Goal: Download file/media

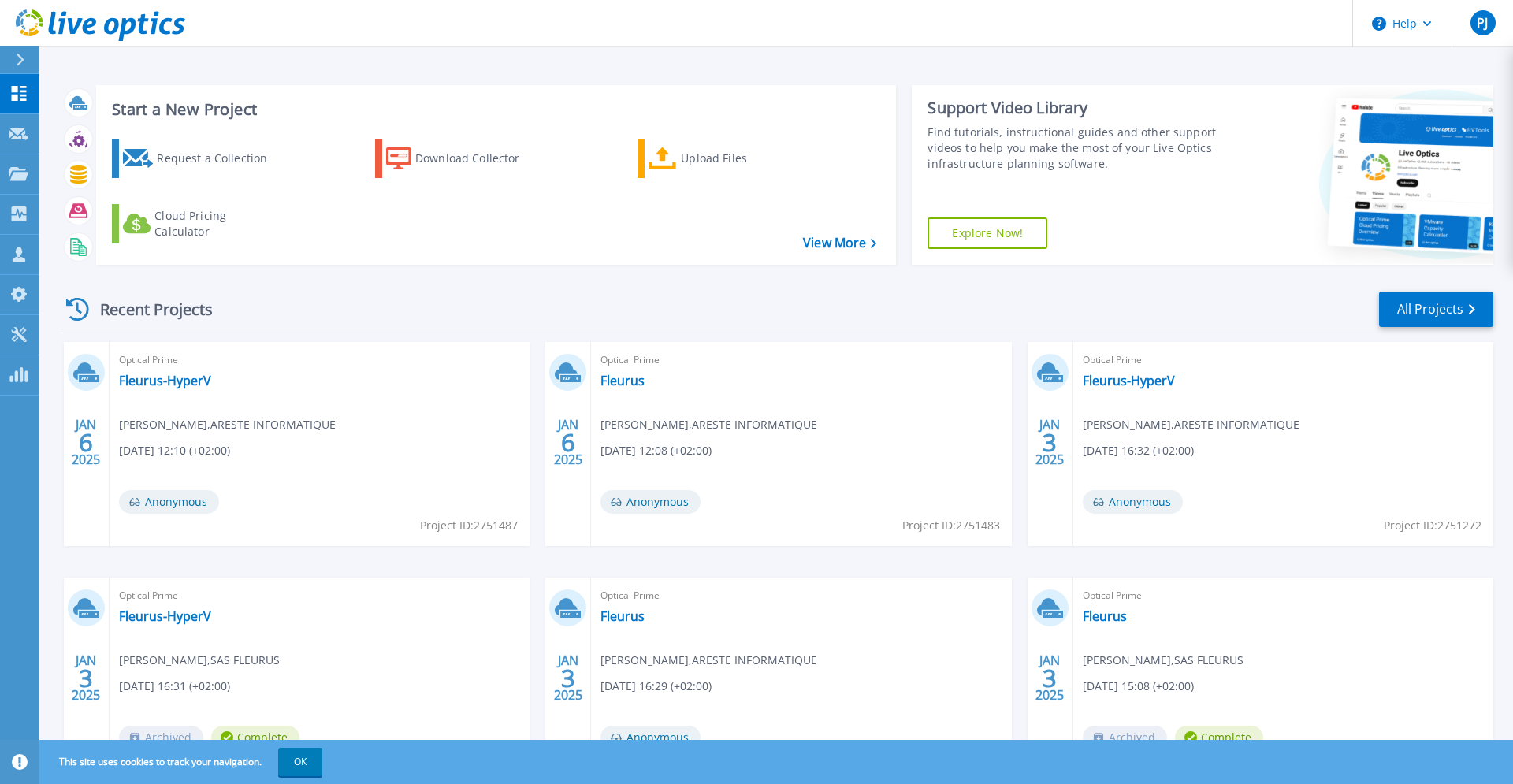
click at [517, 246] on div "Request a Collection Download Collector Upload Files Cloud Pricing Calculator" at bounding box center [494, 191] width 789 height 131
click at [19, 169] on icon at bounding box center [19, 174] width 19 height 14
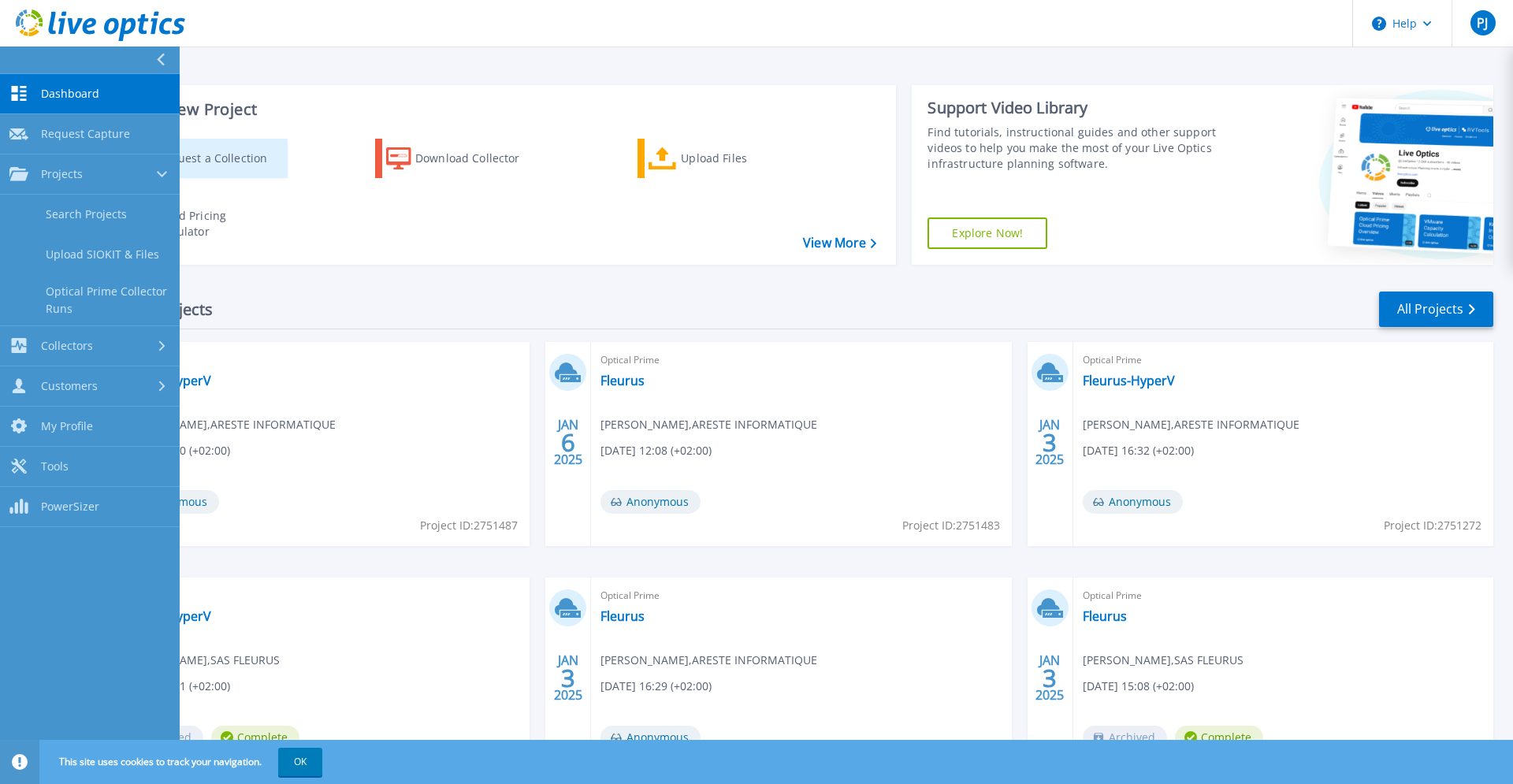
click at [252, 144] on div "Request a Collection" at bounding box center [220, 158] width 126 height 31
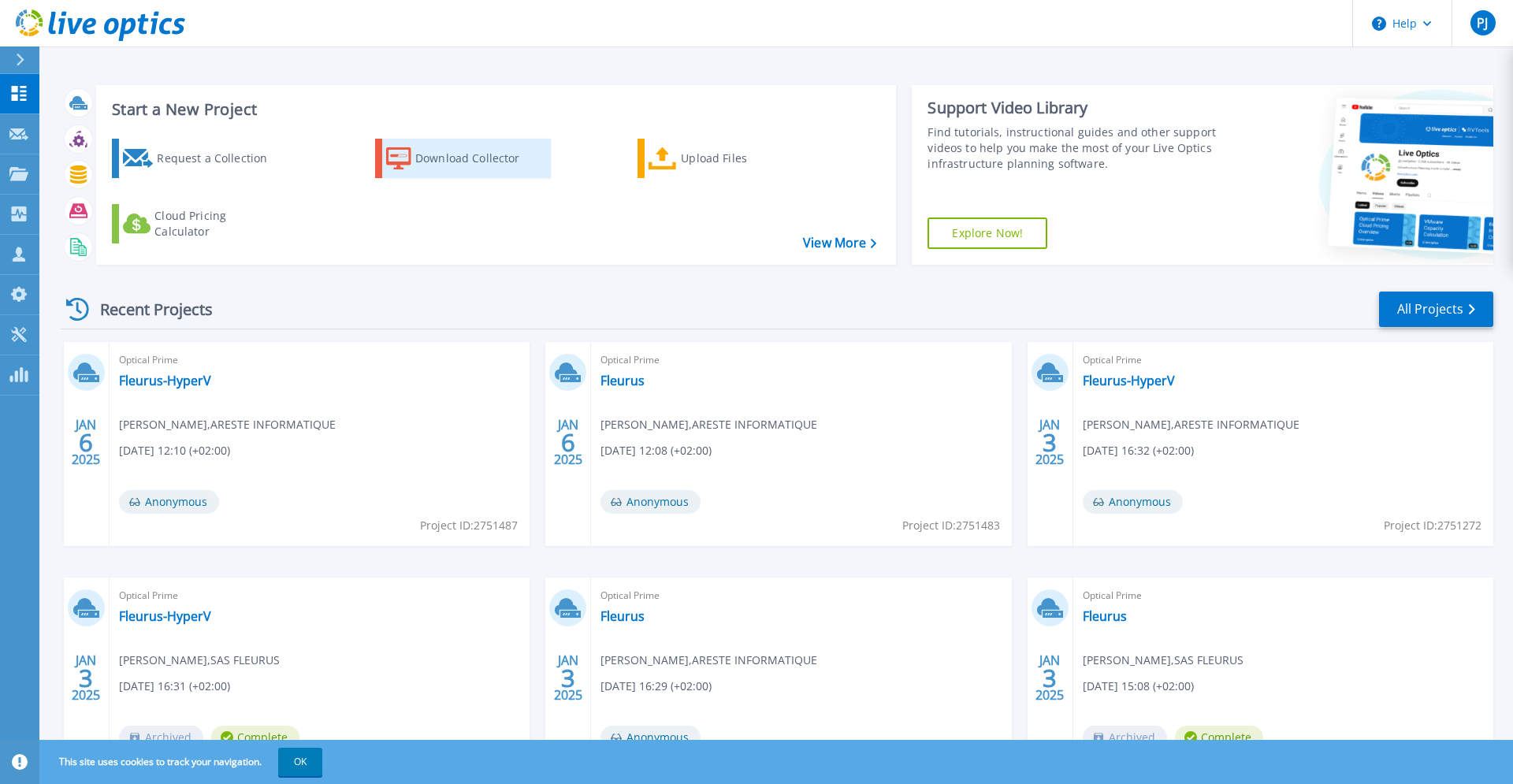
click at [478, 156] on div "Download Collector" at bounding box center [478, 158] width 126 height 31
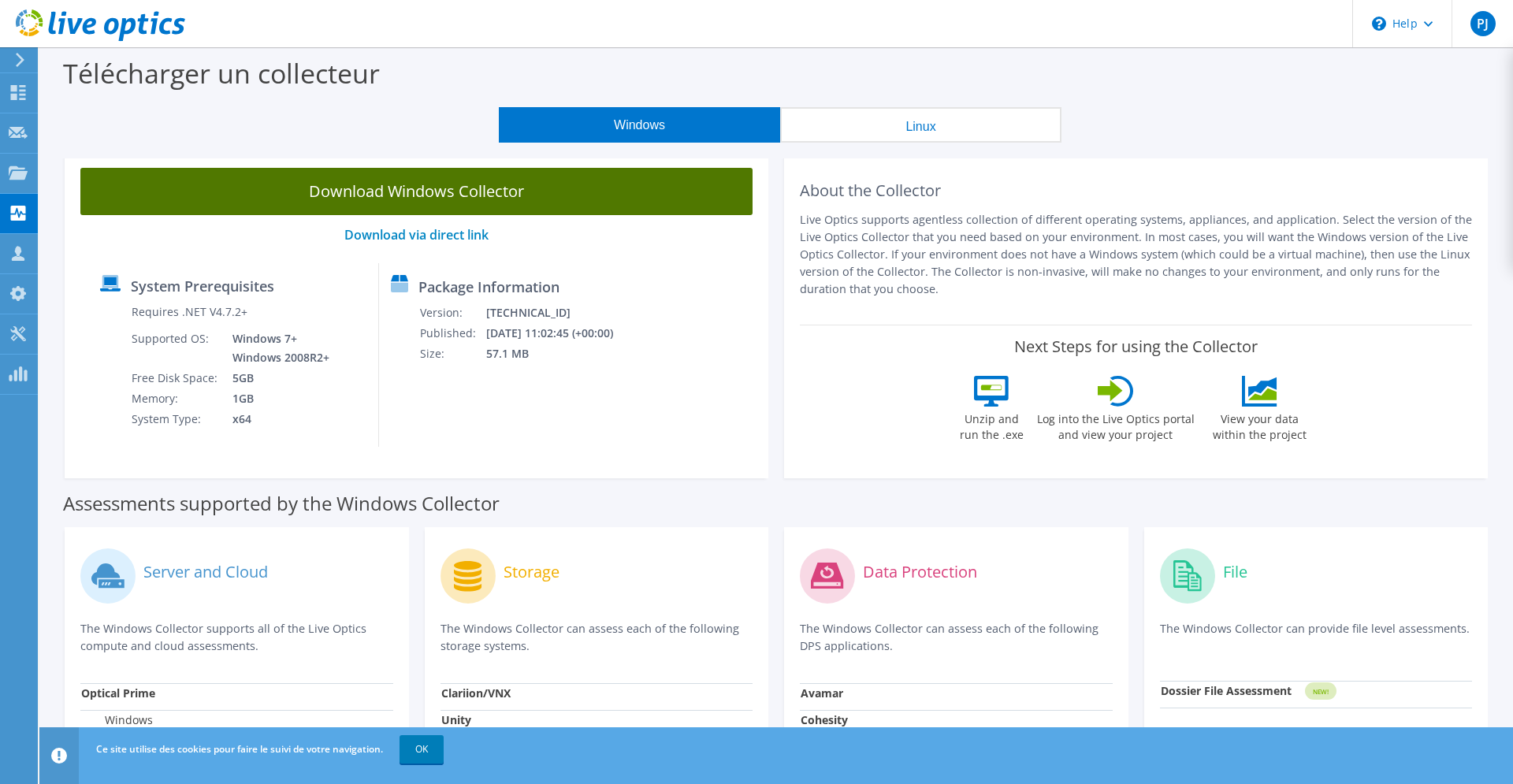
click at [508, 194] on link "Download Windows Collector" at bounding box center [416, 192] width 672 height 47
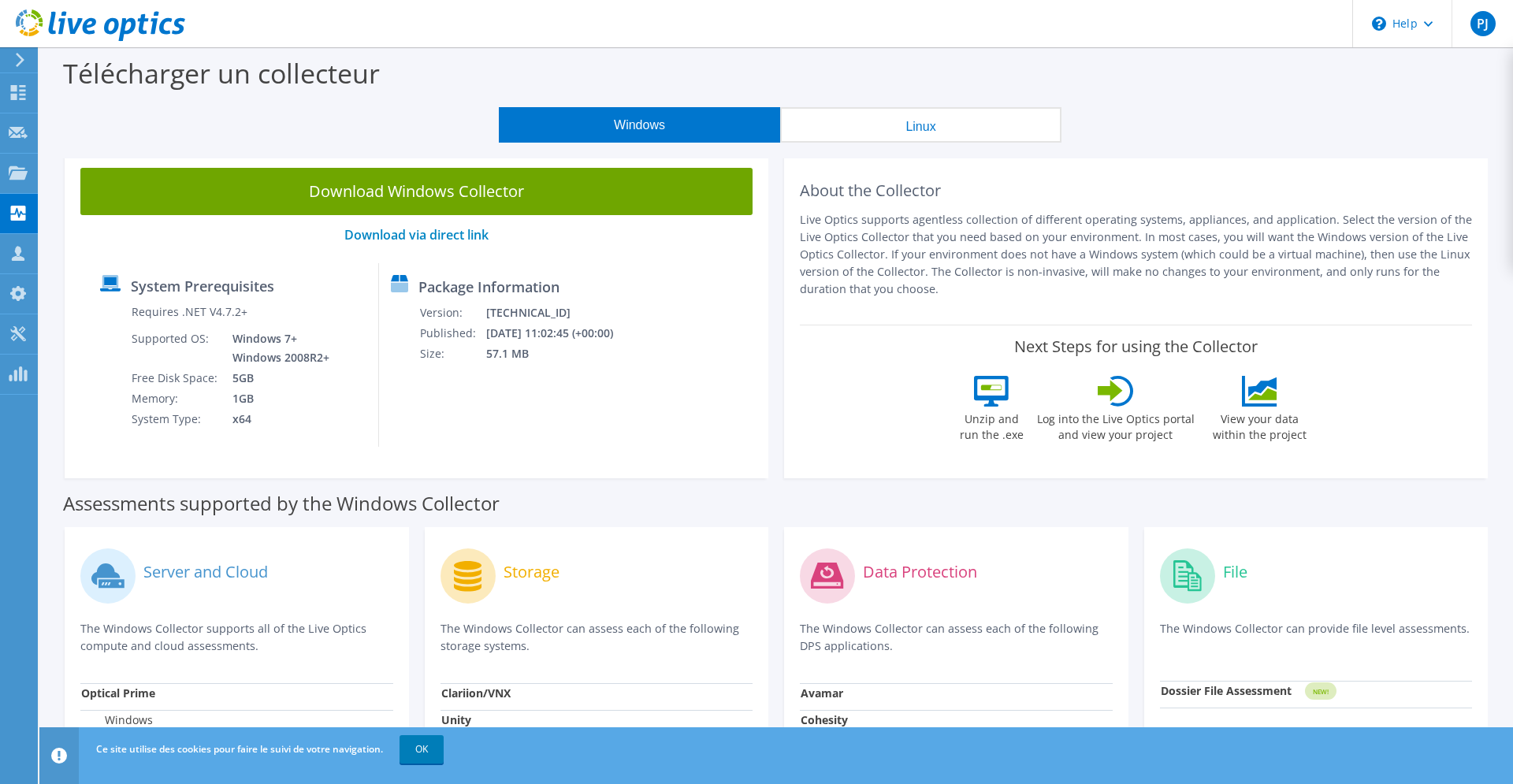
click at [368, 140] on div "Windows Linux" at bounding box center [779, 125] width 1450 height 35
click at [23, 92] on use at bounding box center [19, 93] width 15 height 15
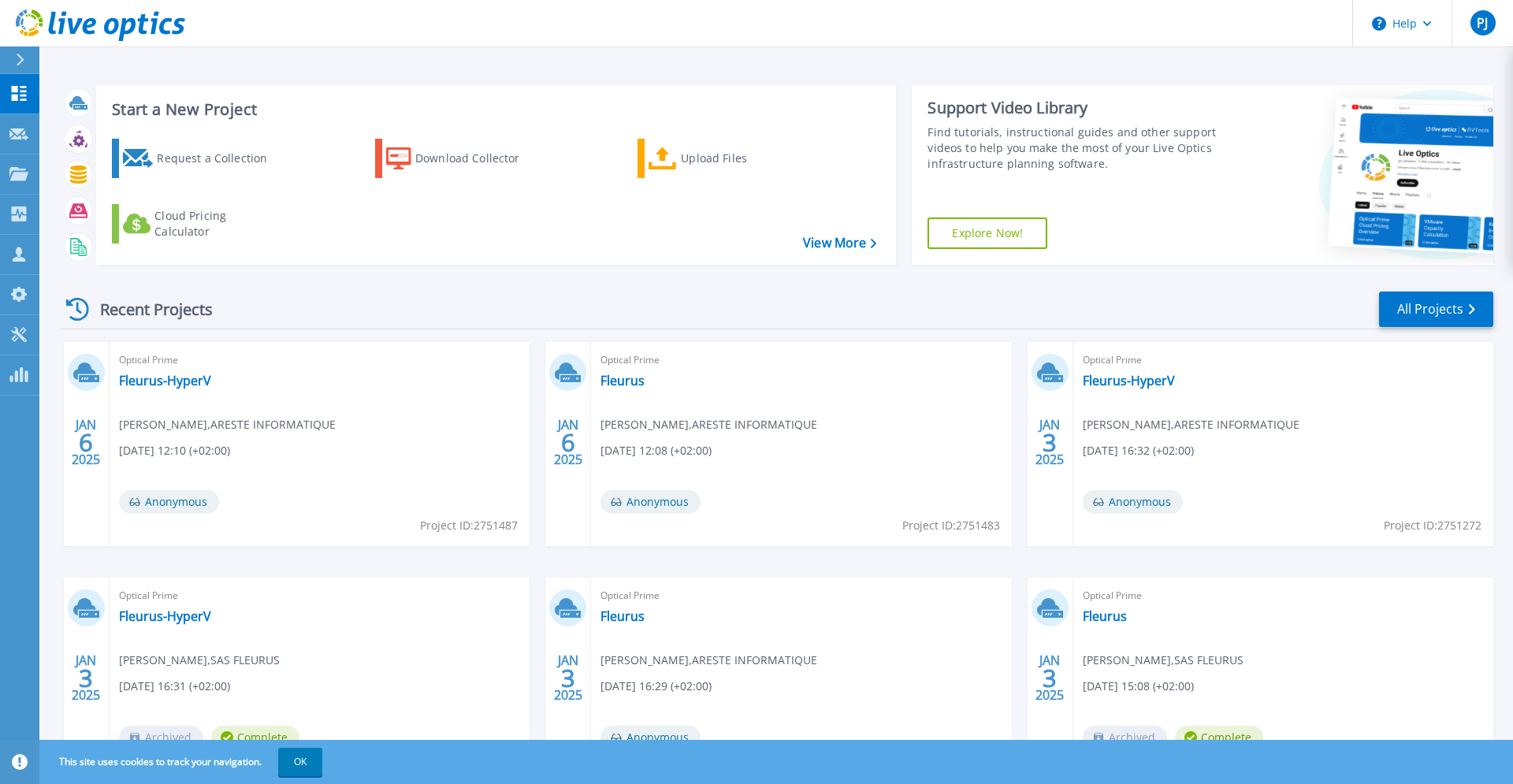
click at [490, 34] on header "Help PJ Partenaire [PERSON_NAME] [EMAIL_ADDRESS][DOMAIN_NAME] ARESTE INFORMATIQ…" at bounding box center [756, 24] width 1513 height 47
click at [1454, 313] on link "All Projects" at bounding box center [1435, 309] width 114 height 35
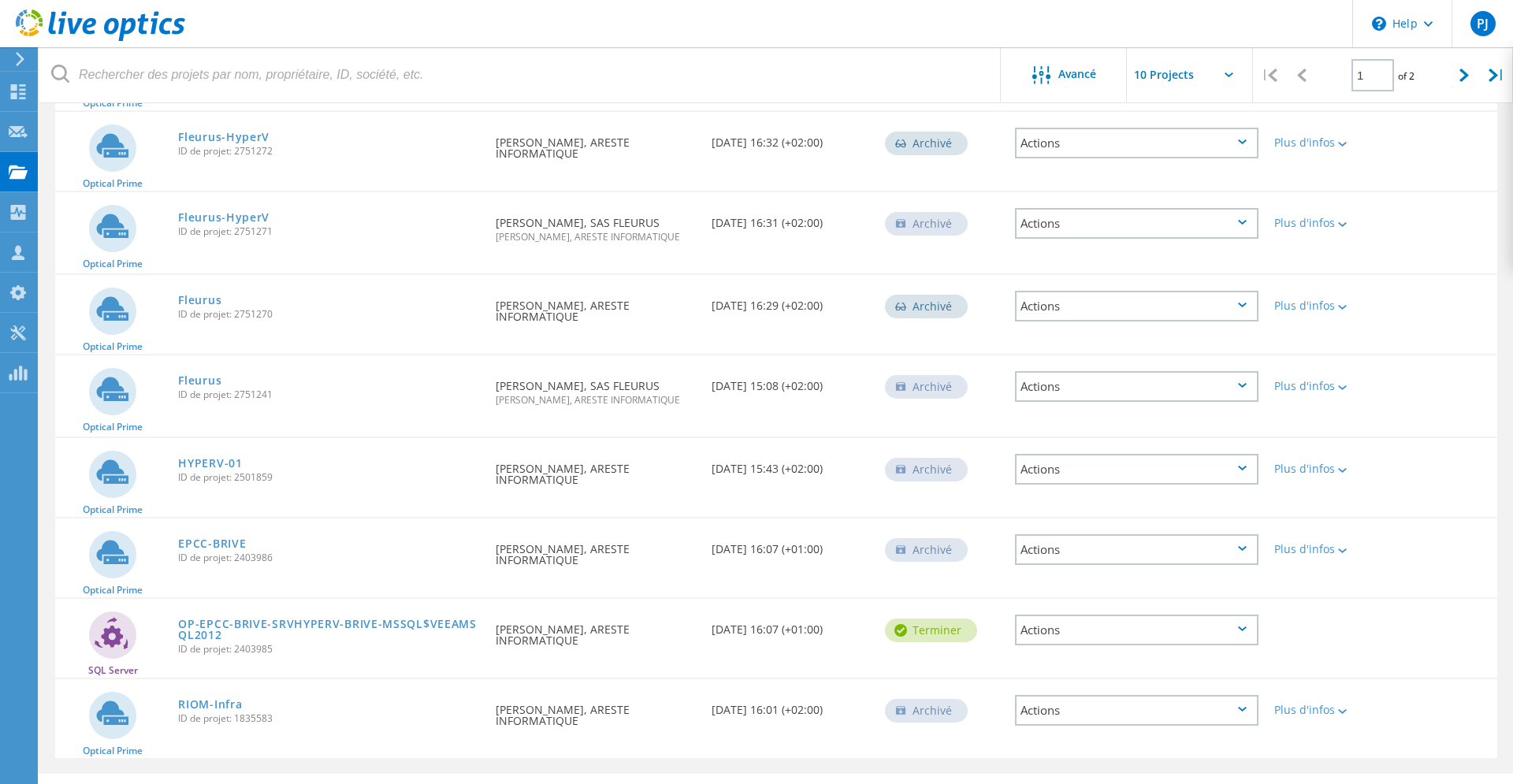
scroll to position [377, 0]
